Goal: Obtain resource: Obtain resource

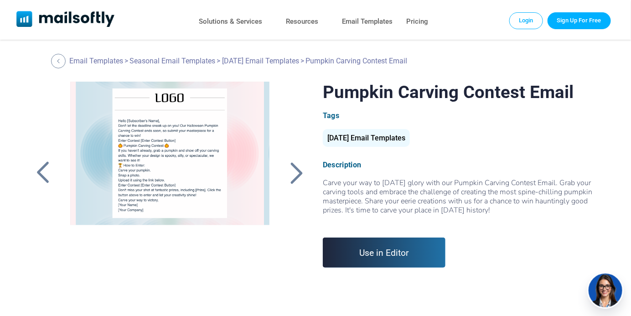
click at [373, 140] on div "[DATE] Email Templates" at bounding box center [366, 138] width 87 height 18
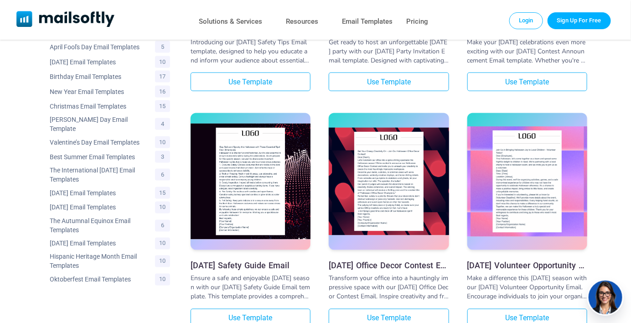
scroll to position [456, 0]
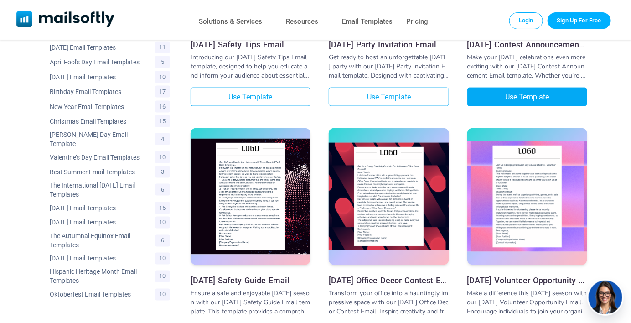
click at [516, 103] on link "Use Template" at bounding box center [527, 96] width 120 height 19
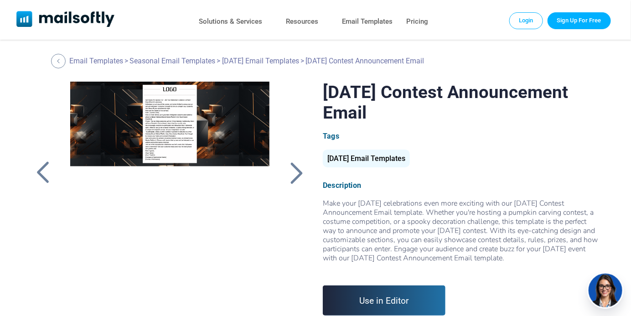
scroll to position [46, 0]
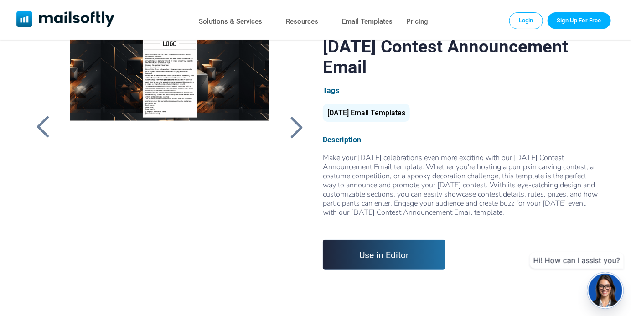
click at [174, 79] on div at bounding box center [169, 150] width 221 height 228
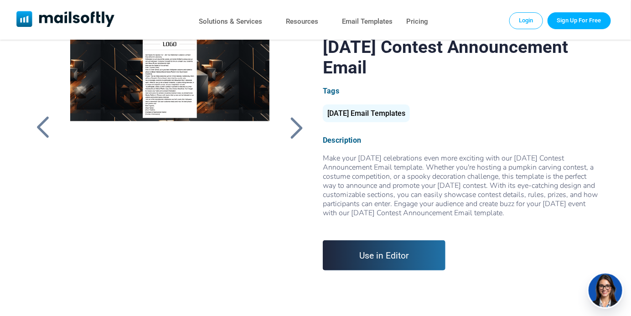
scroll to position [46, 0]
click at [369, 112] on div "[DATE] Email Templates" at bounding box center [366, 113] width 87 height 18
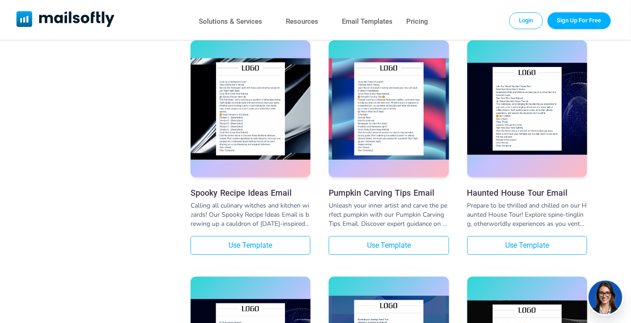
scroll to position [1914, 0]
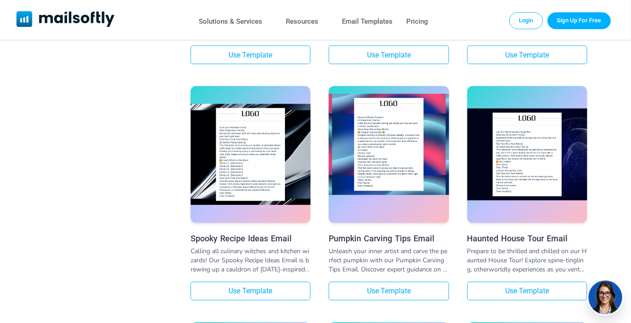
click at [380, 139] on img at bounding box center [388, 144] width 120 height 101
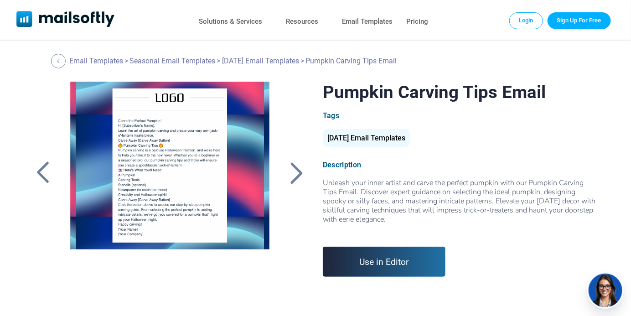
click at [177, 171] on div at bounding box center [169, 196] width 221 height 228
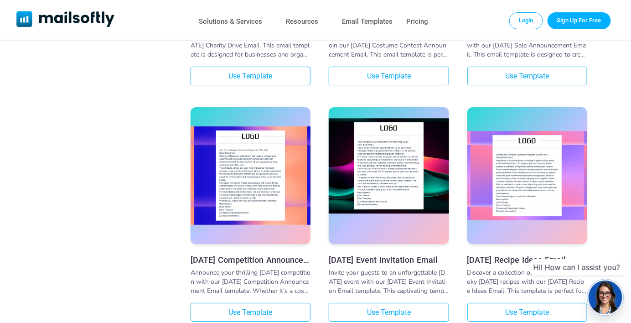
scroll to position [1230, 0]
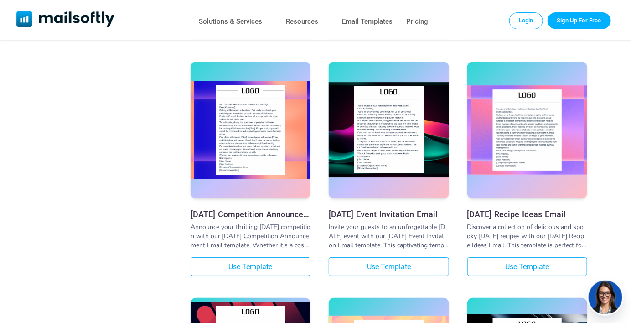
click at [243, 218] on h3 "[DATE] Competition Announcement Email" at bounding box center [250, 214] width 120 height 10
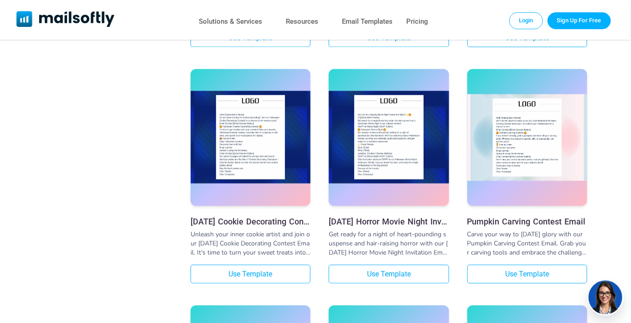
scroll to position [3599, 0]
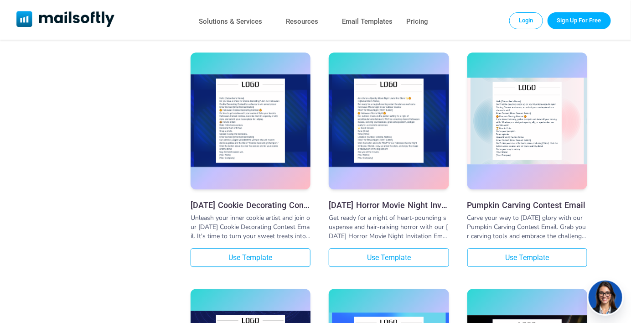
click at [510, 210] on h3 "Pumpkin Carving Contest Email" at bounding box center [527, 205] width 120 height 10
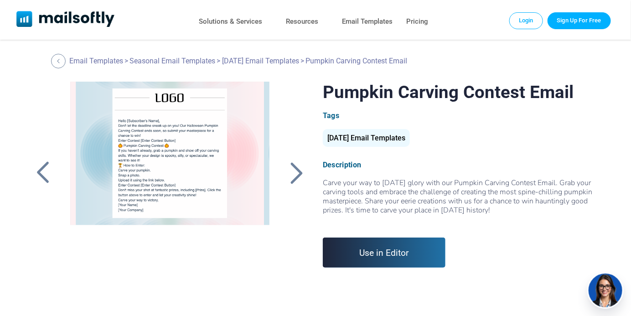
click at [177, 172] on div at bounding box center [169, 196] width 221 height 228
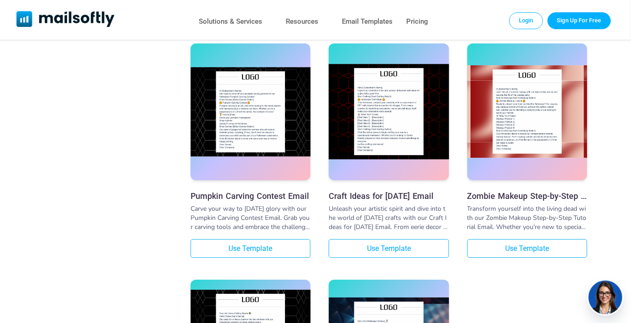
scroll to position [6424, 0]
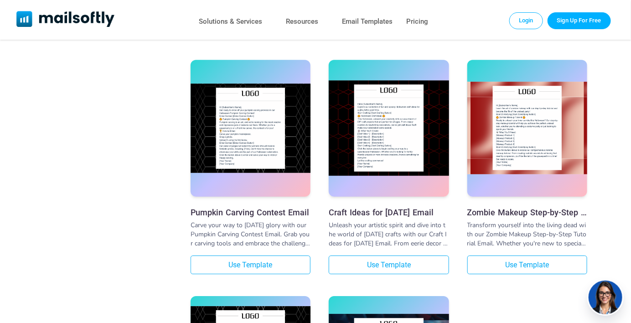
click at [250, 217] on h3 "Pumpkin Carving Contest Email" at bounding box center [250, 212] width 120 height 10
